Goal: Navigation & Orientation: Go to known website

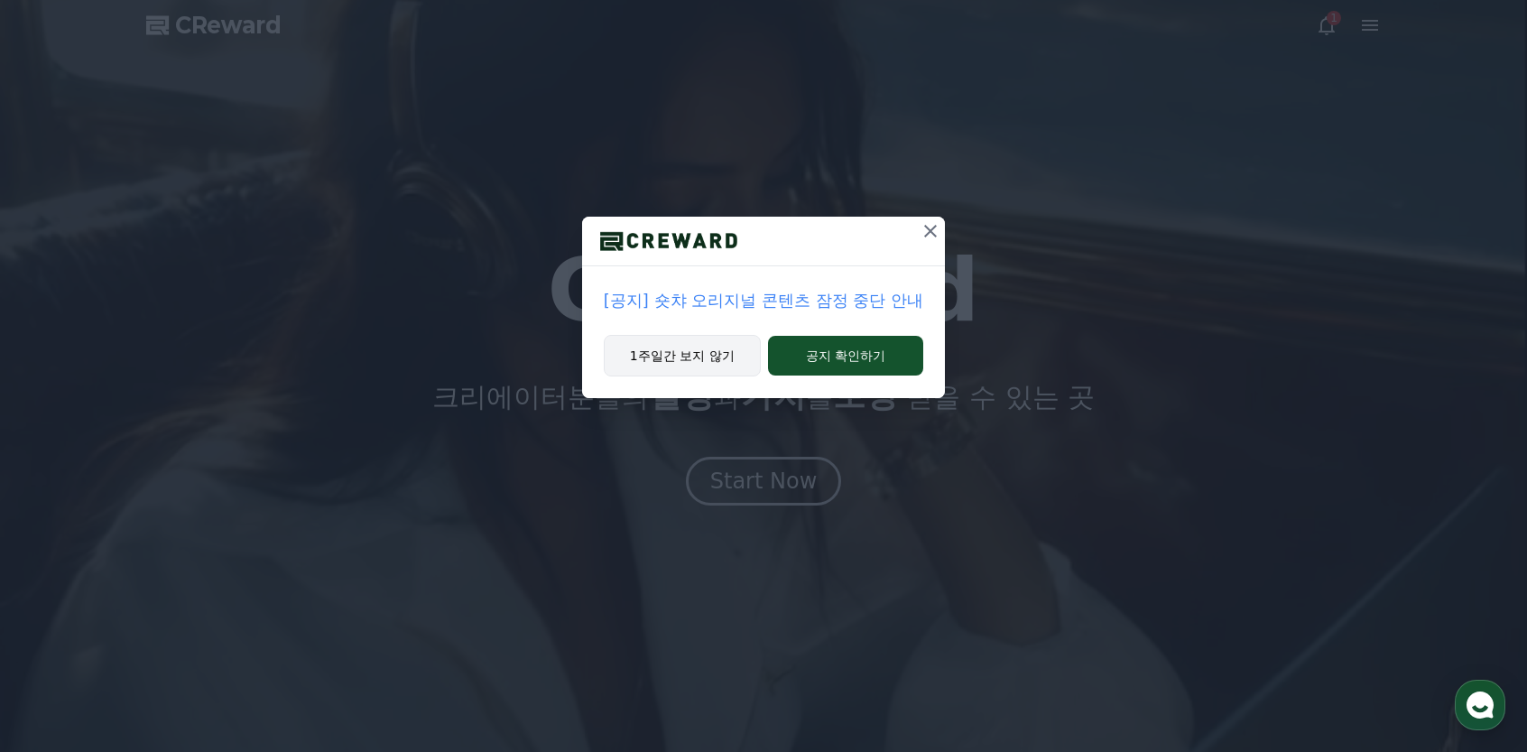
click at [697, 353] on button "1주일간 보지 않기" at bounding box center [682, 356] width 157 height 42
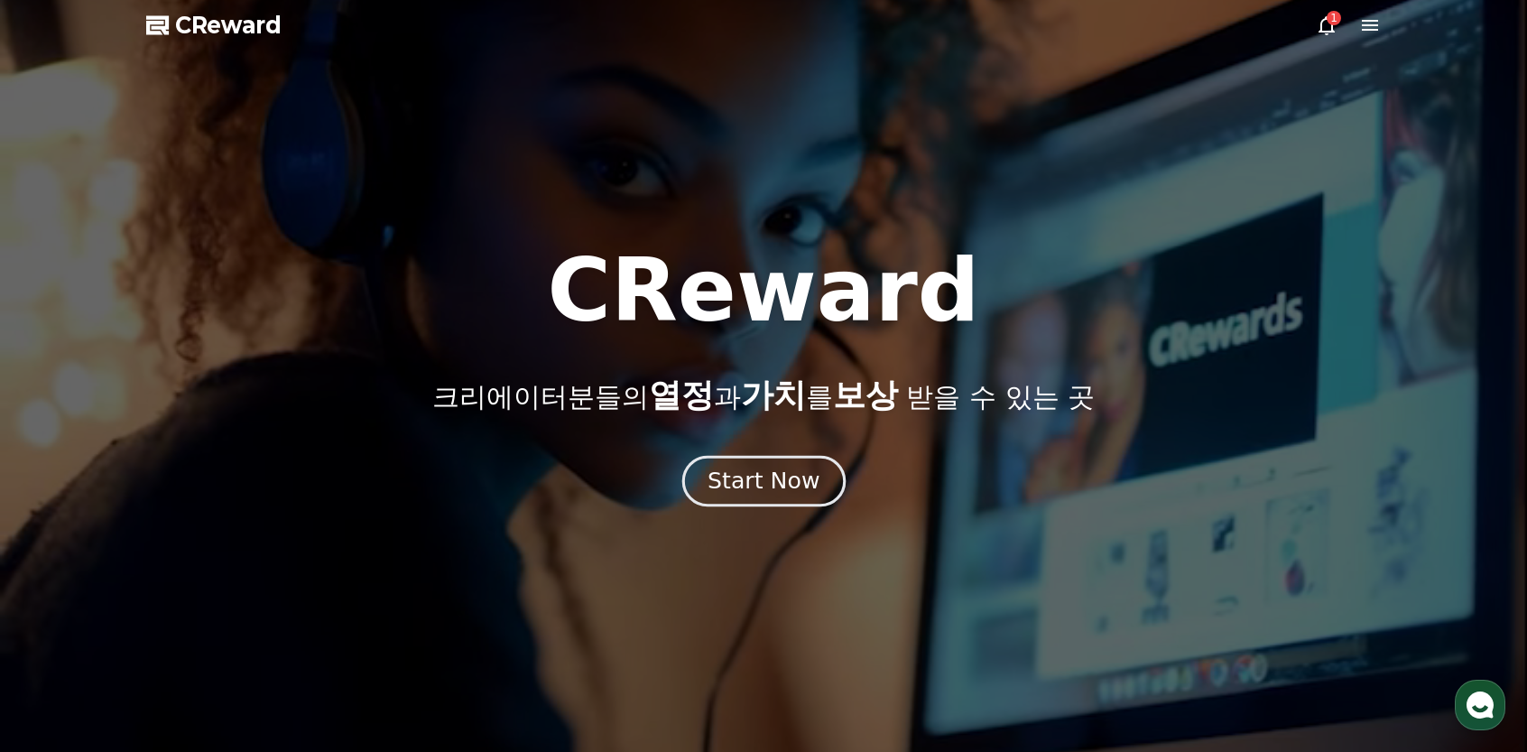
click at [722, 496] on button "Start Now" at bounding box center [762, 480] width 163 height 51
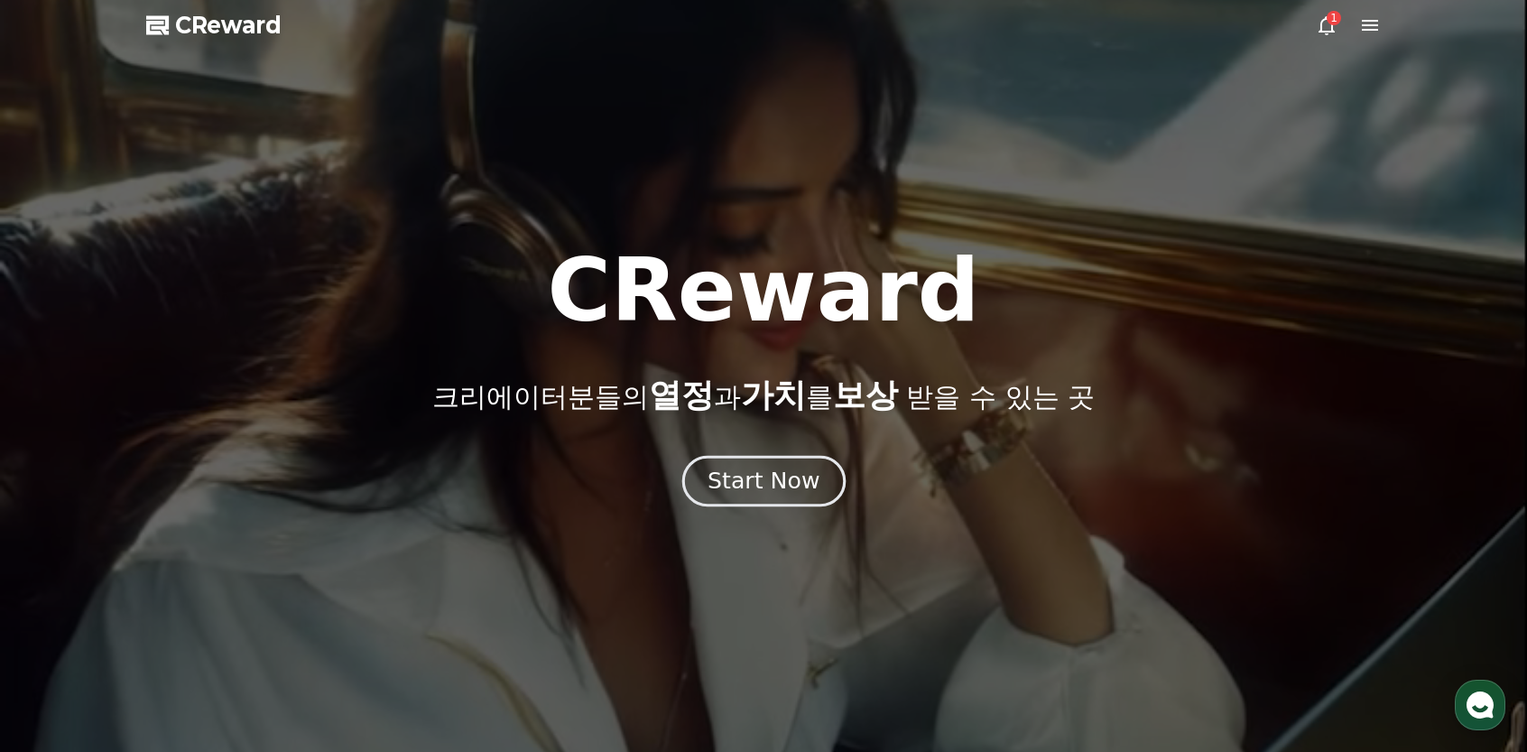
click at [717, 480] on div "Start Now" at bounding box center [763, 481] width 112 height 31
